Goal: Task Accomplishment & Management: Manage account settings

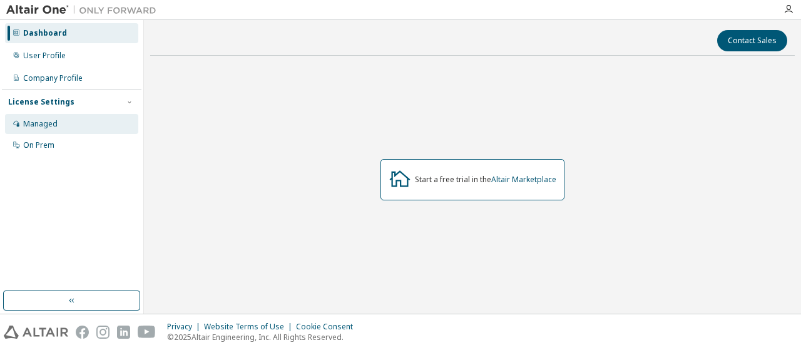
click at [53, 121] on div "Managed" at bounding box center [40, 124] width 34 height 10
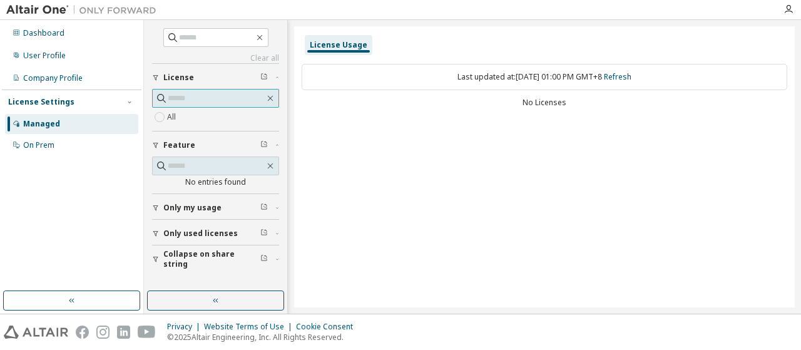
click at [216, 96] on input "text" at bounding box center [216, 98] width 97 height 13
paste input "**********"
type input "**********"
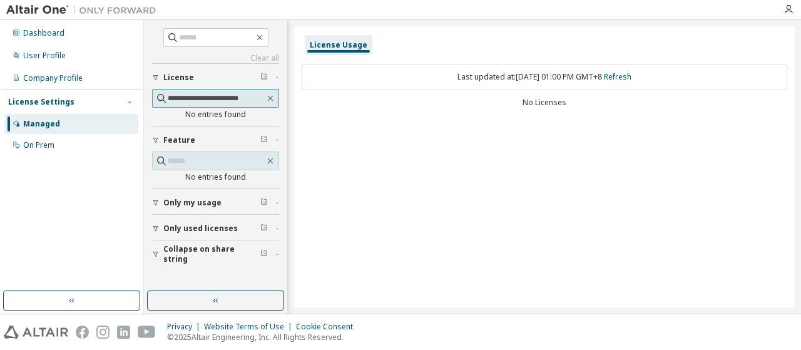
scroll to position [0, 5]
click at [57, 32] on div "Dashboard" at bounding box center [43, 33] width 41 height 10
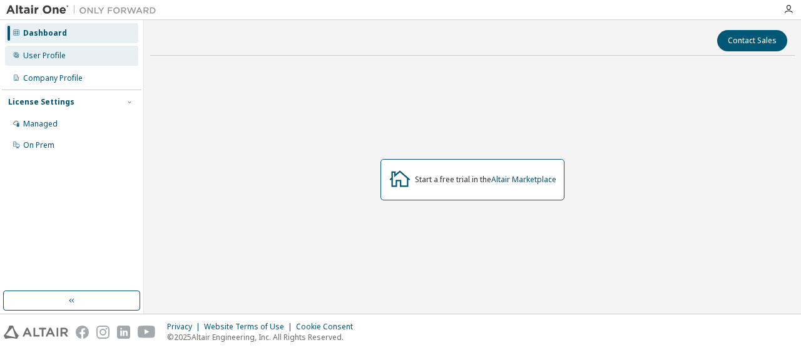
click at [64, 58] on div "User Profile" at bounding box center [44, 56] width 43 height 10
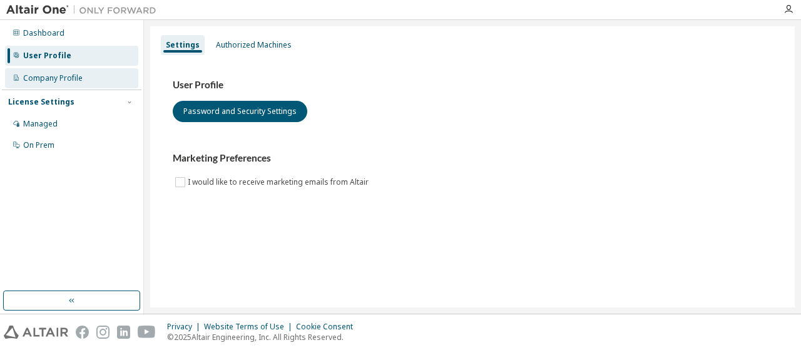
click at [46, 74] on div "Company Profile" at bounding box center [52, 78] width 59 height 10
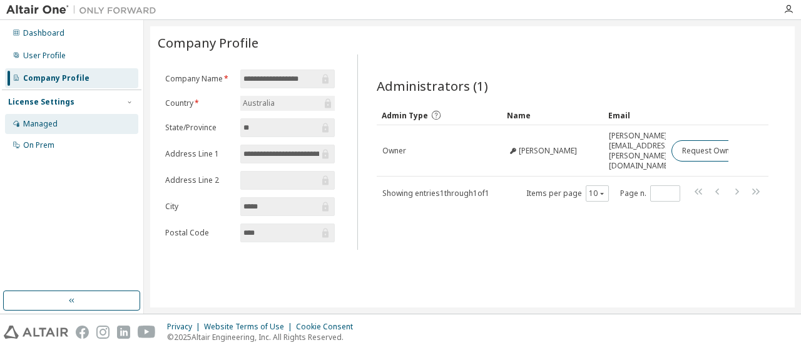
click at [44, 116] on div "Managed" at bounding box center [71, 124] width 133 height 20
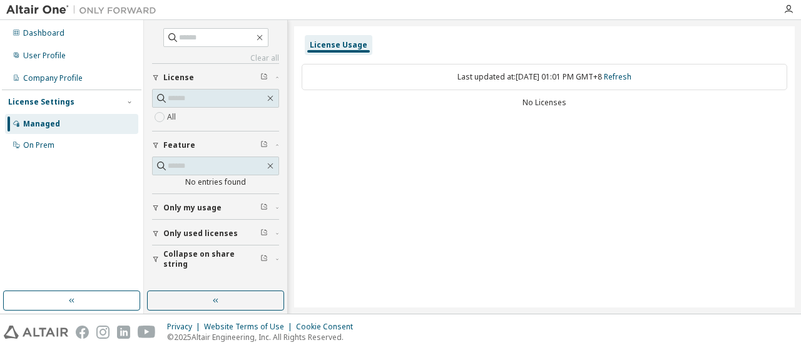
click at [216, 228] on span "Only used licenses" at bounding box center [200, 233] width 74 height 10
click at [204, 212] on button "Only my usage" at bounding box center [215, 208] width 127 height 28
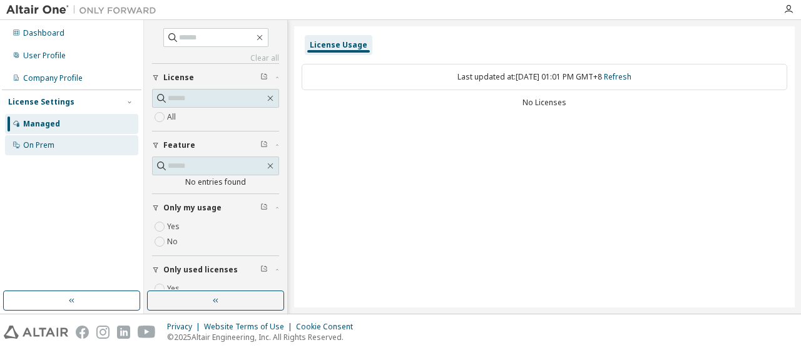
click at [59, 146] on div "On Prem" at bounding box center [71, 145] width 133 height 20
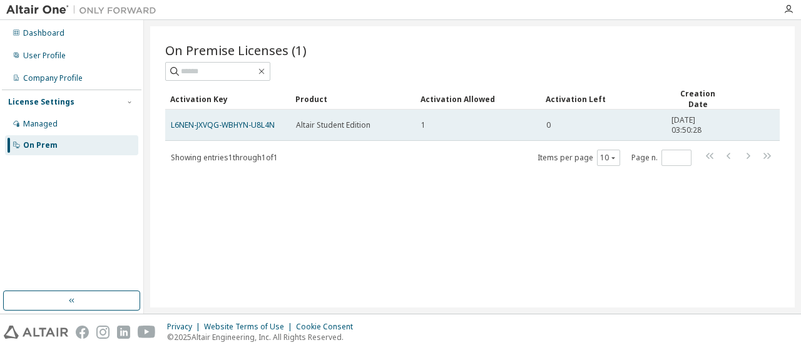
click at [676, 127] on span "2025-10-07 03:50:28" at bounding box center [697, 125] width 53 height 20
click at [238, 123] on link "L6NEN-JXVQG-WBHYN-U8L4N" at bounding box center [223, 124] width 104 height 11
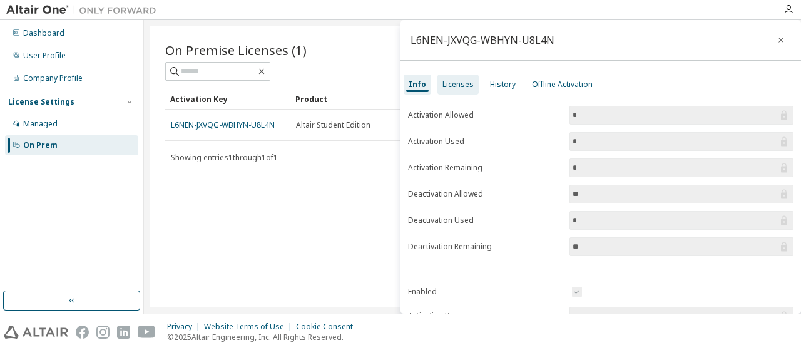
click at [465, 87] on div "Licenses" at bounding box center [457, 84] width 31 height 10
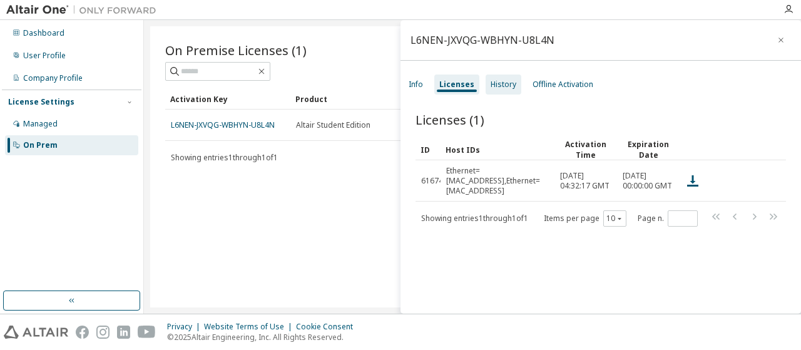
click at [507, 86] on div "History" at bounding box center [503, 84] width 26 height 10
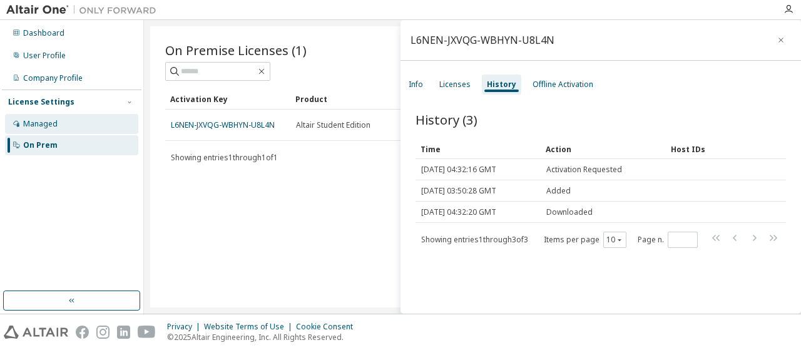
click at [56, 128] on div "Managed" at bounding box center [40, 124] width 34 height 10
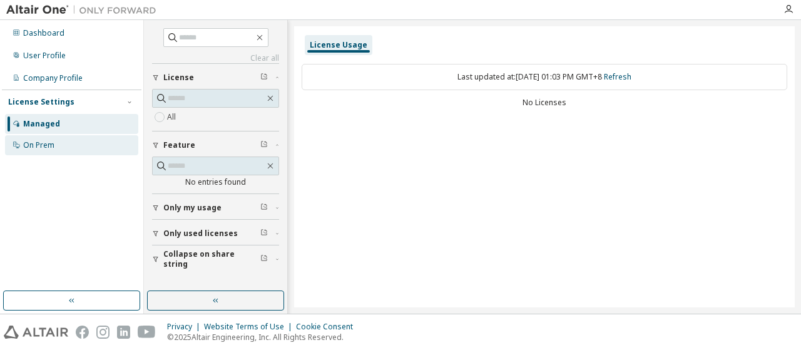
click at [56, 144] on div "On Prem" at bounding box center [71, 145] width 133 height 20
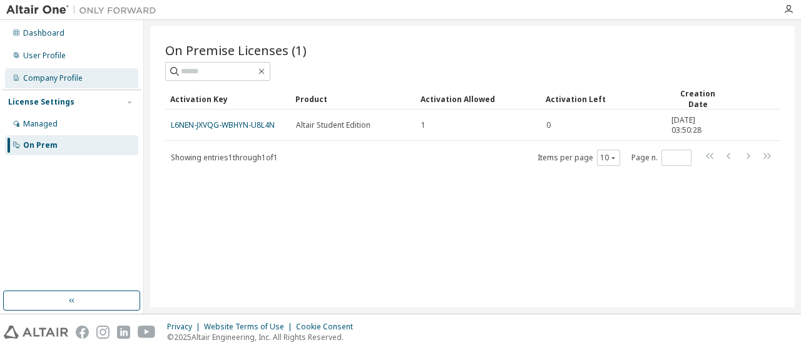
drag, startPoint x: 246, startPoint y: 126, endPoint x: 66, endPoint y: 79, distance: 185.4
click at [66, 79] on div "Company Profile" at bounding box center [52, 78] width 59 height 10
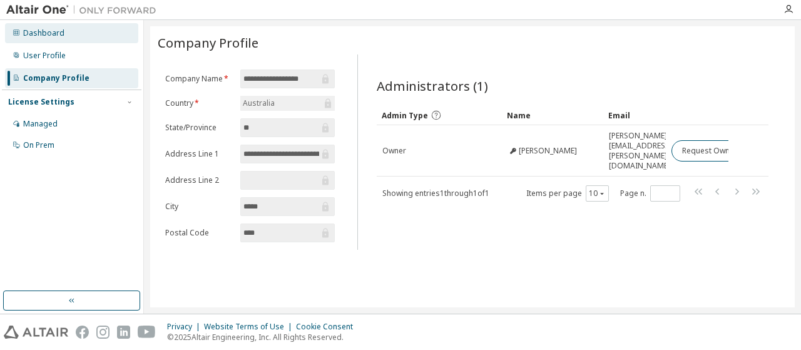
click at [43, 25] on div "Dashboard" at bounding box center [71, 33] width 133 height 20
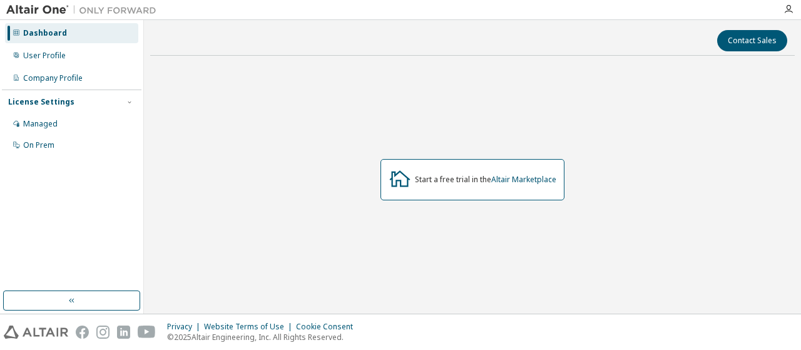
click at [780, 8] on div at bounding box center [788, 9] width 25 height 10
click at [793, 8] on icon "button" at bounding box center [788, 9] width 10 height 10
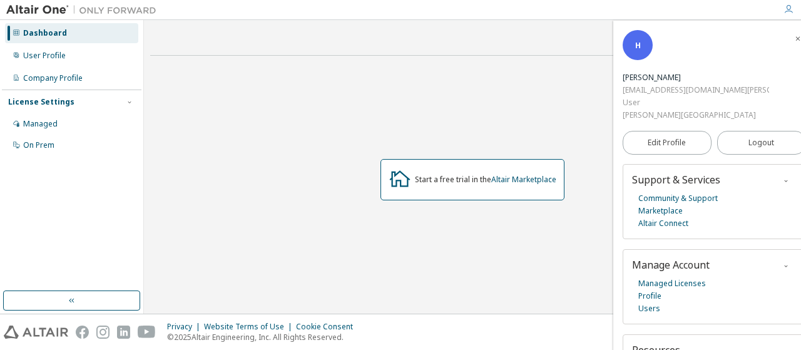
click at [786, 9] on icon "button" at bounding box center [788, 9] width 10 height 10
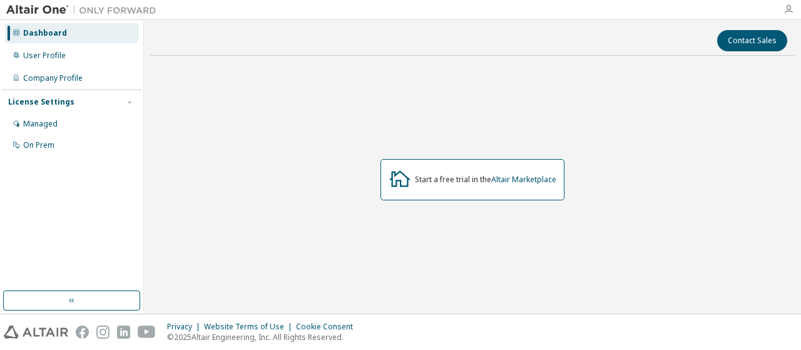
click at [786, 9] on icon "button" at bounding box center [788, 9] width 10 height 10
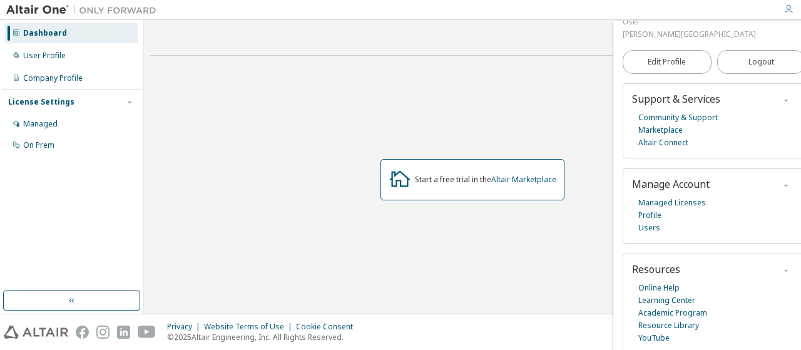
scroll to position [83, 0]
click at [653, 213] on link "Profile" at bounding box center [649, 213] width 23 height 13
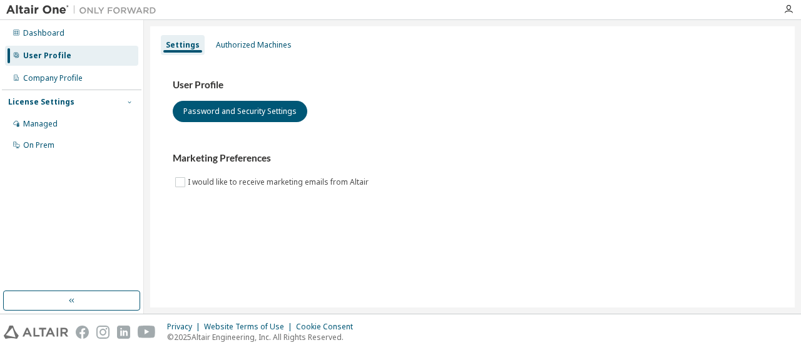
click at [127, 103] on icon "button" at bounding box center [130, 102] width 8 height 8
click at [42, 142] on div "On Prem" at bounding box center [38, 145] width 31 height 10
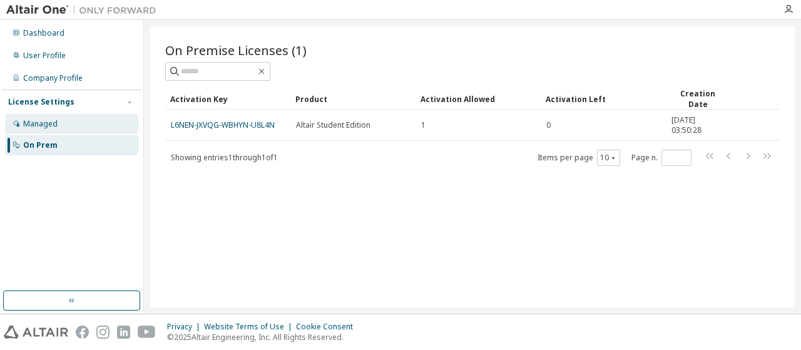
click at [41, 122] on div "Managed" at bounding box center [40, 124] width 34 height 10
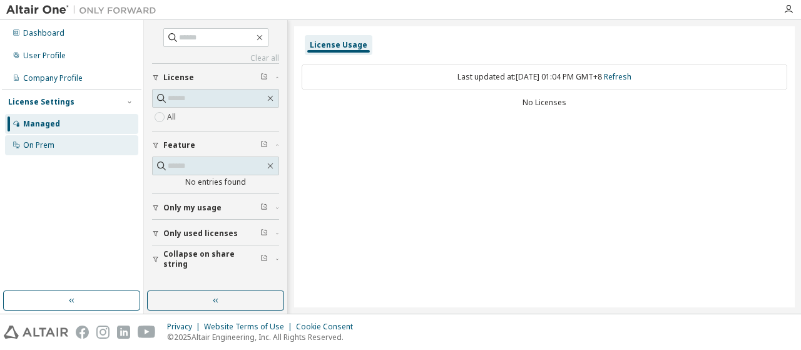
click at [41, 137] on div "On Prem" at bounding box center [71, 145] width 133 height 20
